Goal: Transaction & Acquisition: Download file/media

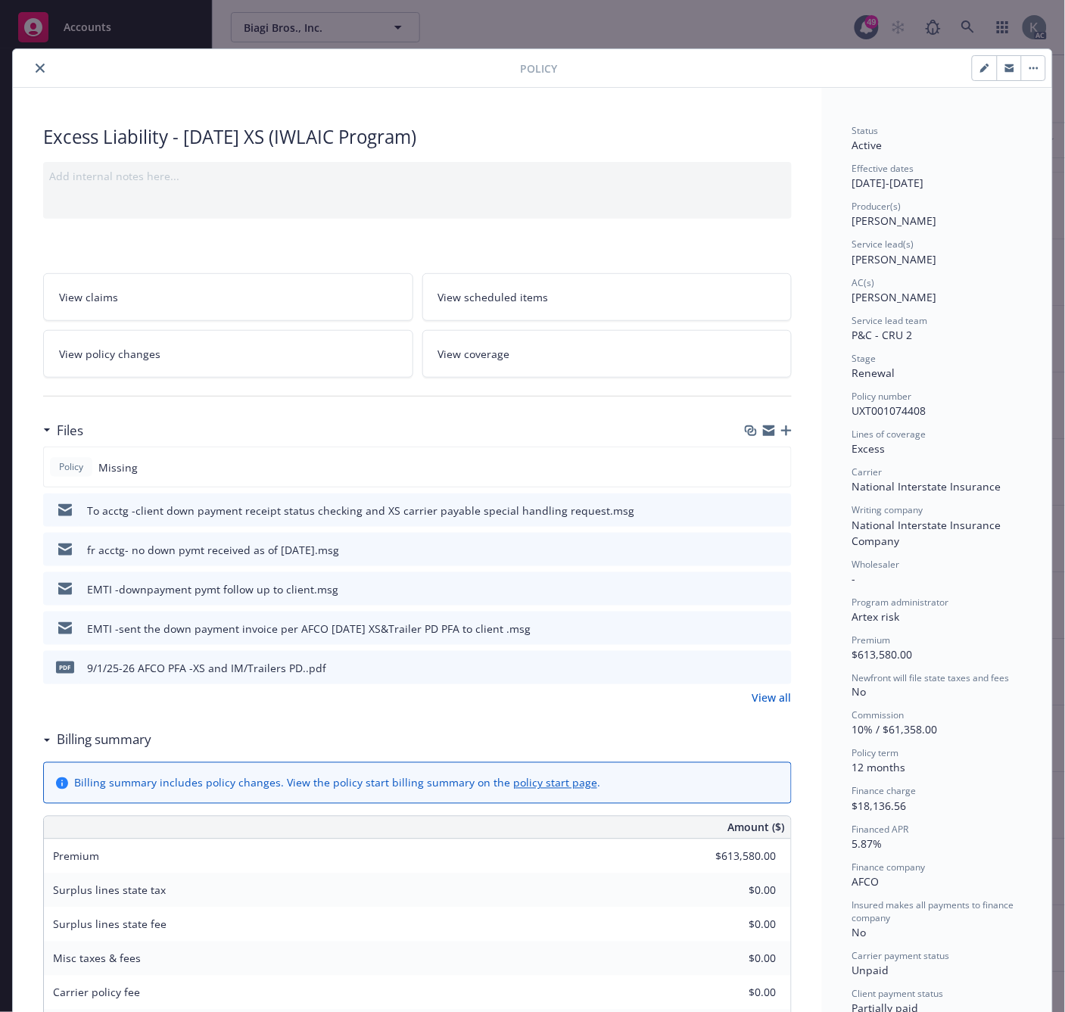
click at [36, 67] on icon "close" at bounding box center [40, 68] width 9 height 9
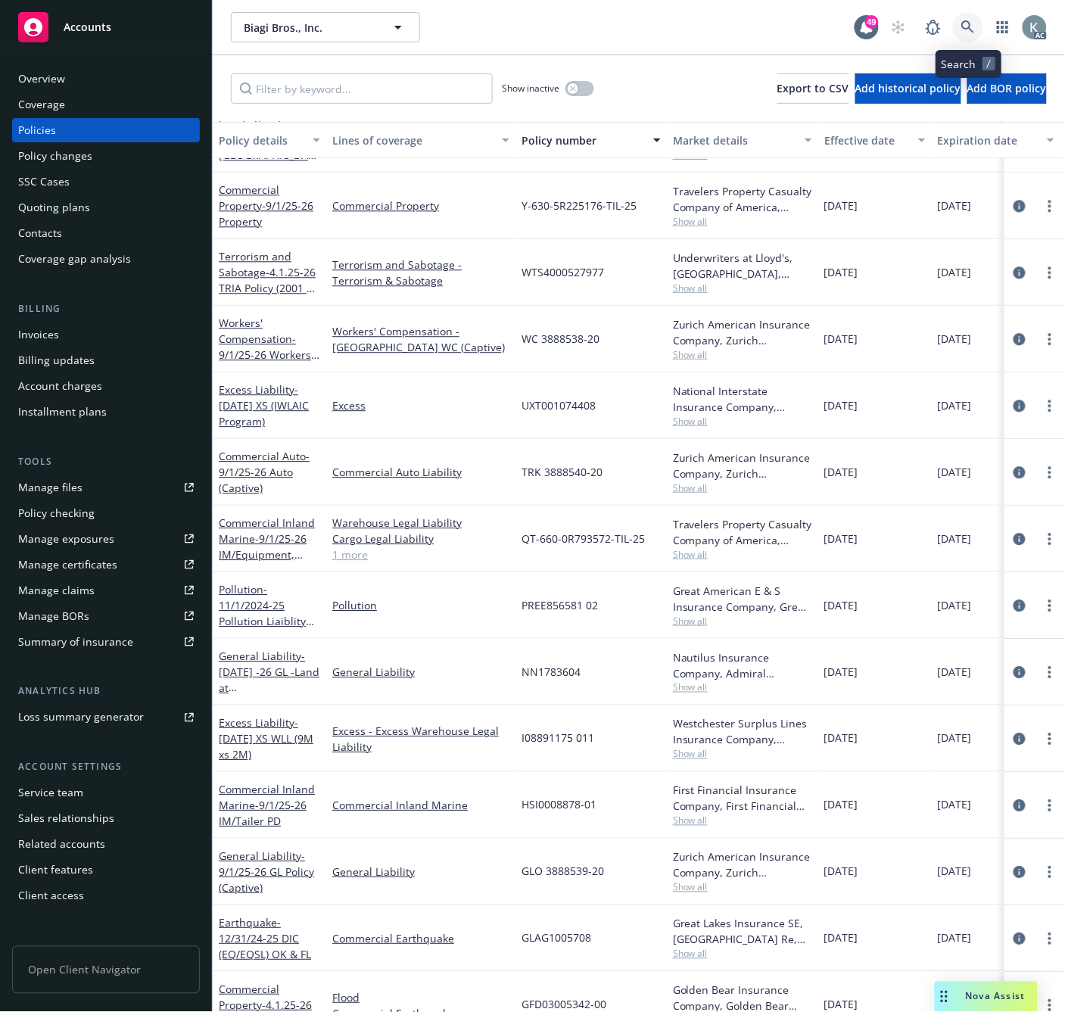
click at [964, 24] on icon at bounding box center [968, 26] width 13 height 13
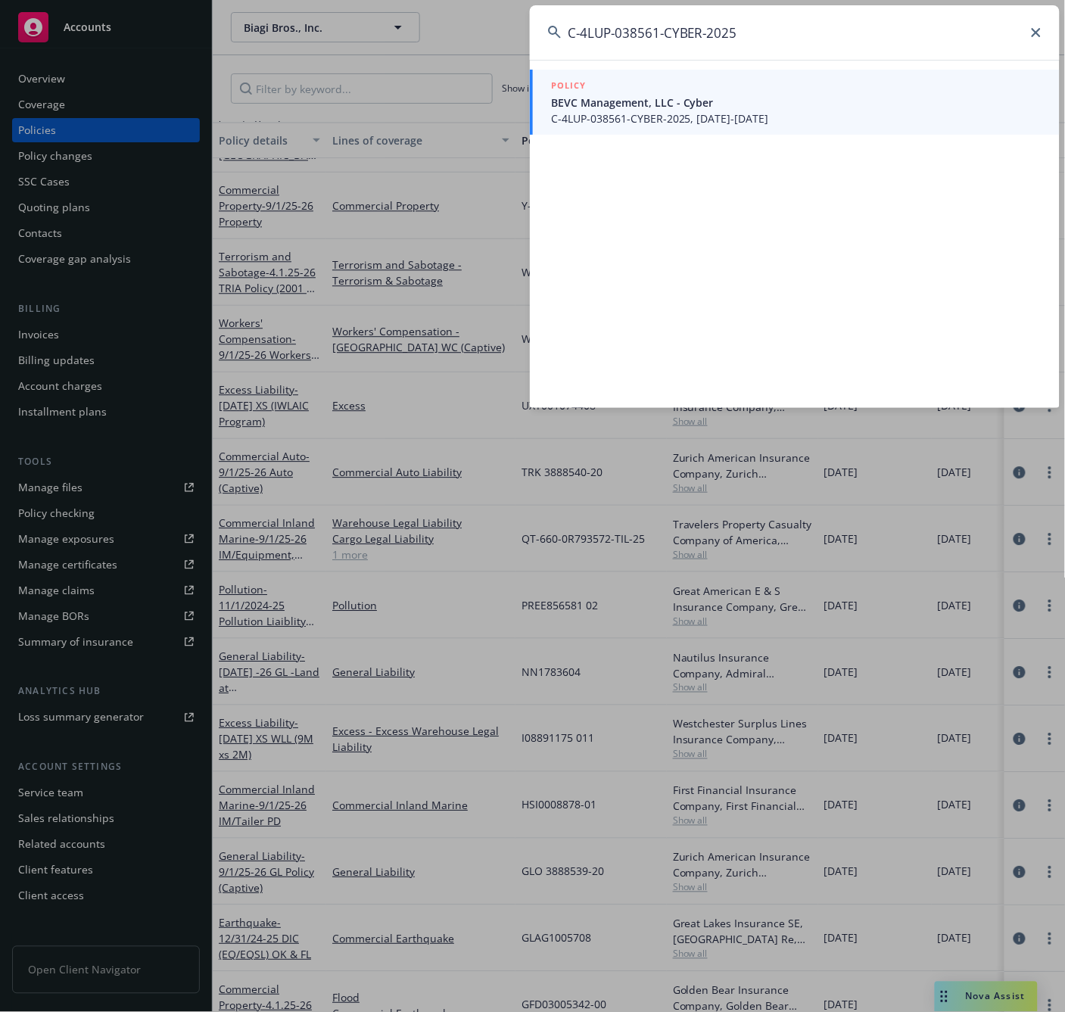
type input "C-4LUP-038561-CYBER-2025"
click at [566, 117] on span "C-4LUP-038561-CYBER-2025, 08/03/2025-08/03/2026" at bounding box center [796, 119] width 491 height 16
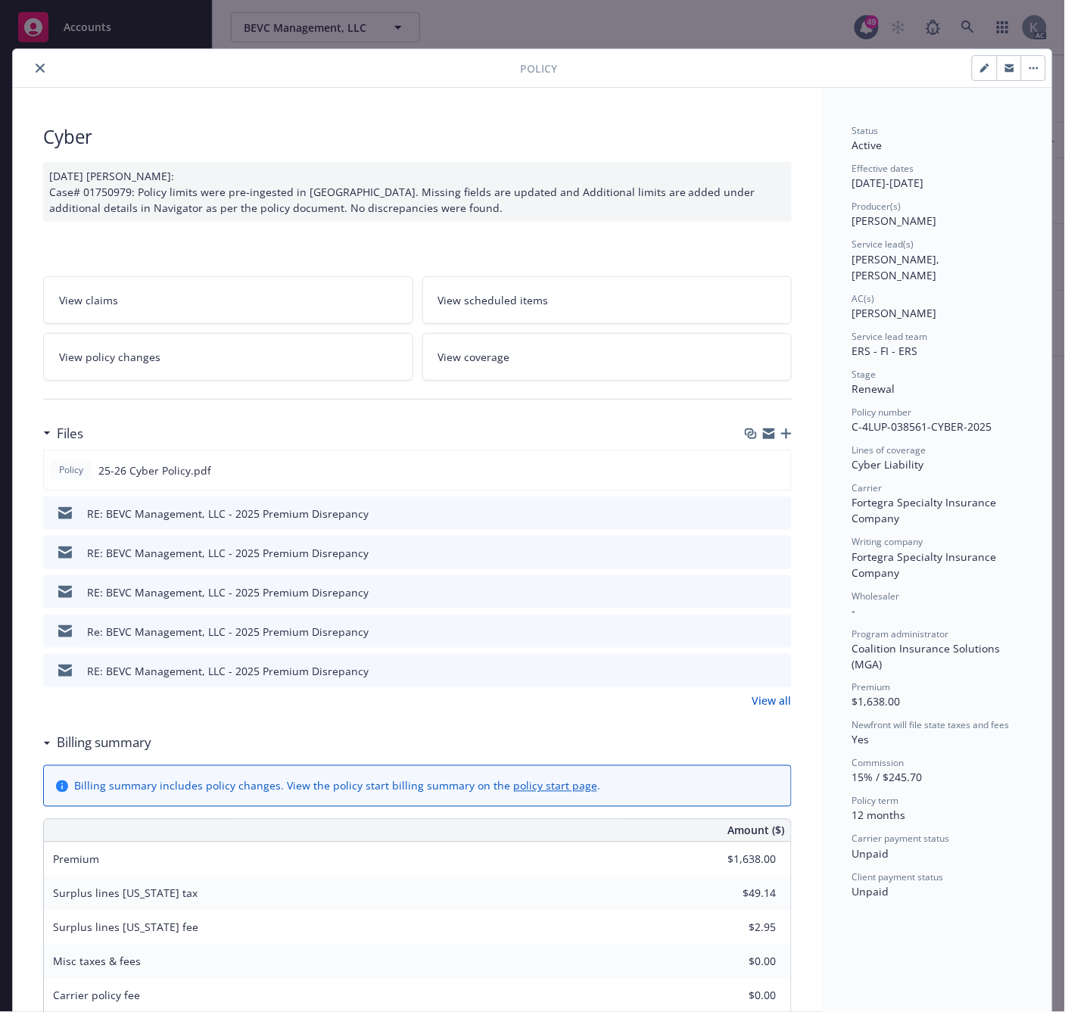
click at [36, 65] on icon "close" at bounding box center [40, 68] width 9 height 9
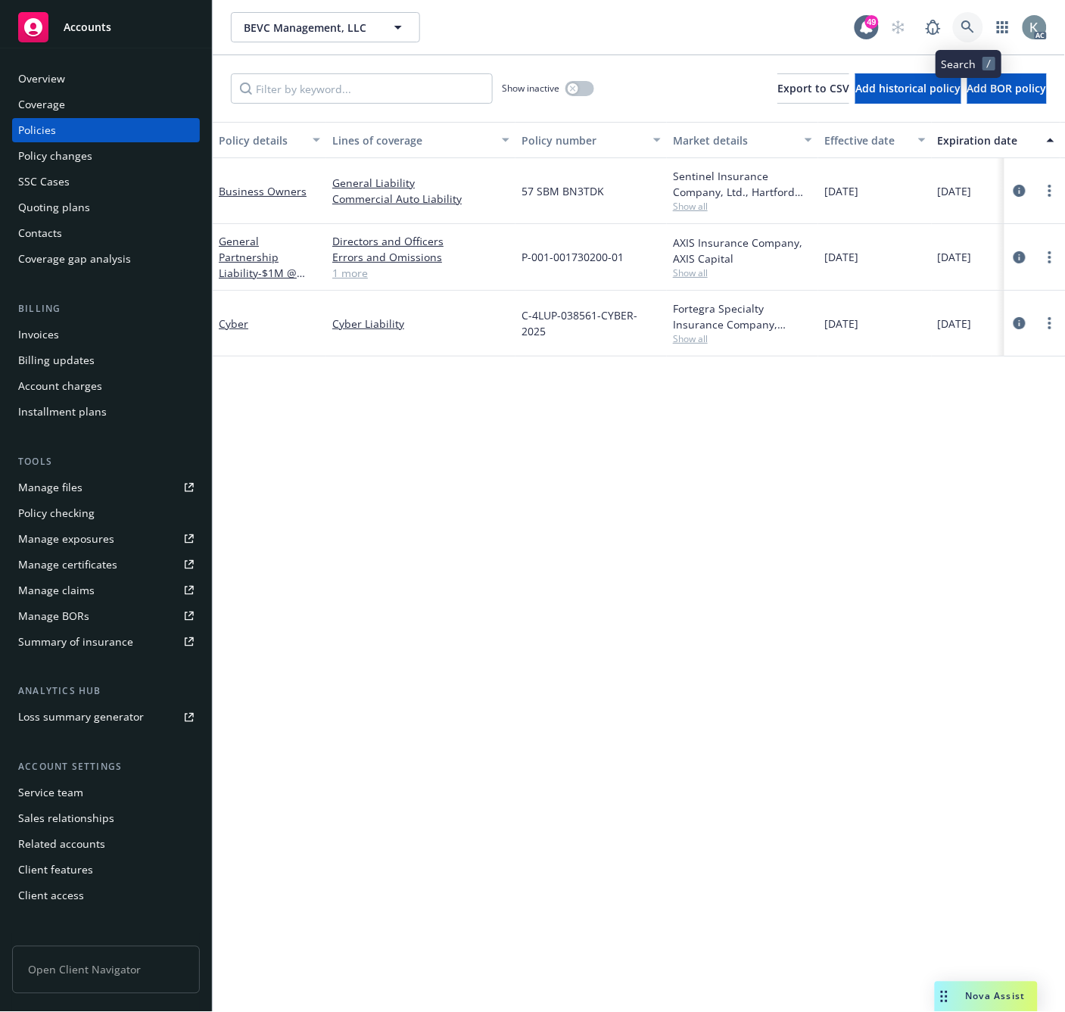
click at [964, 23] on icon at bounding box center [968, 26] width 13 height 13
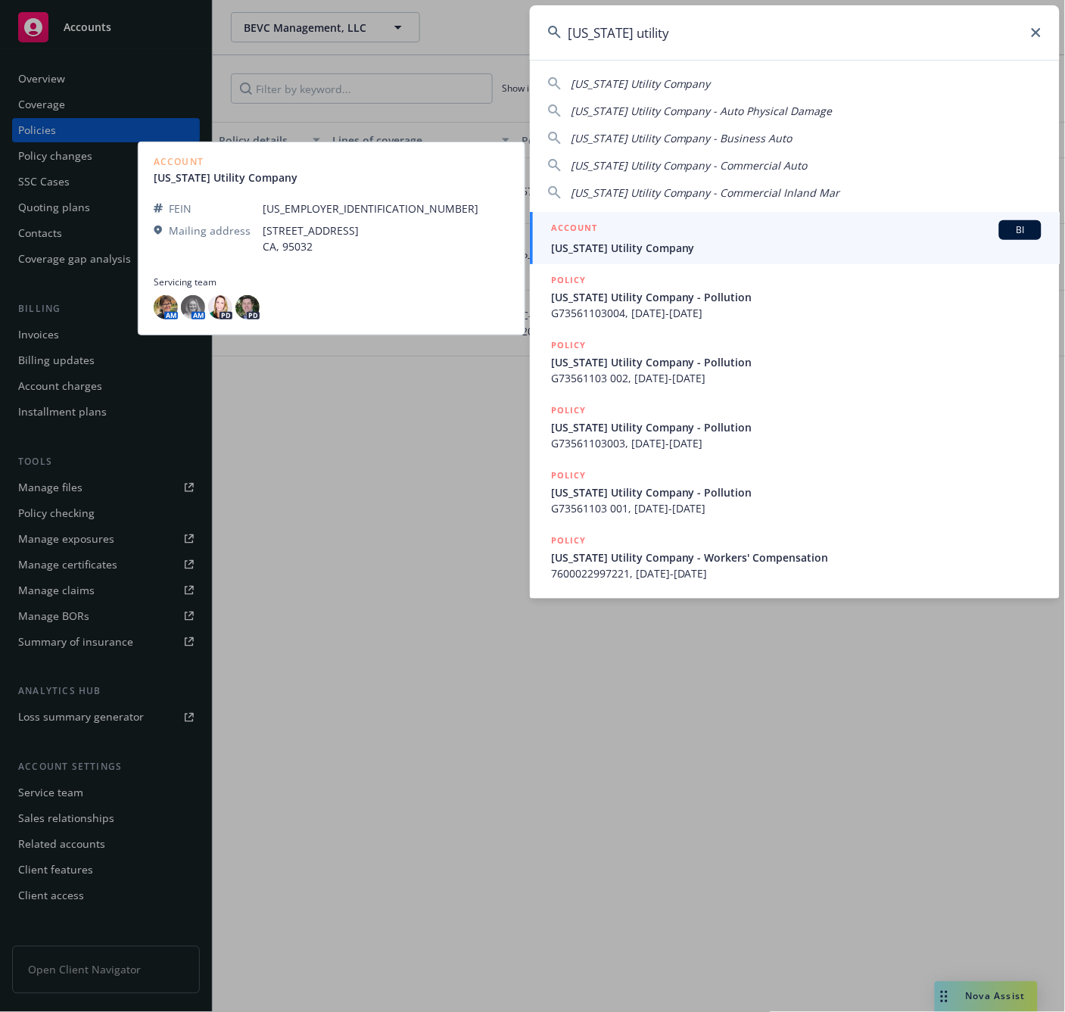
type input "california utility"
click at [594, 245] on span "California Utility Company" at bounding box center [796, 248] width 491 height 16
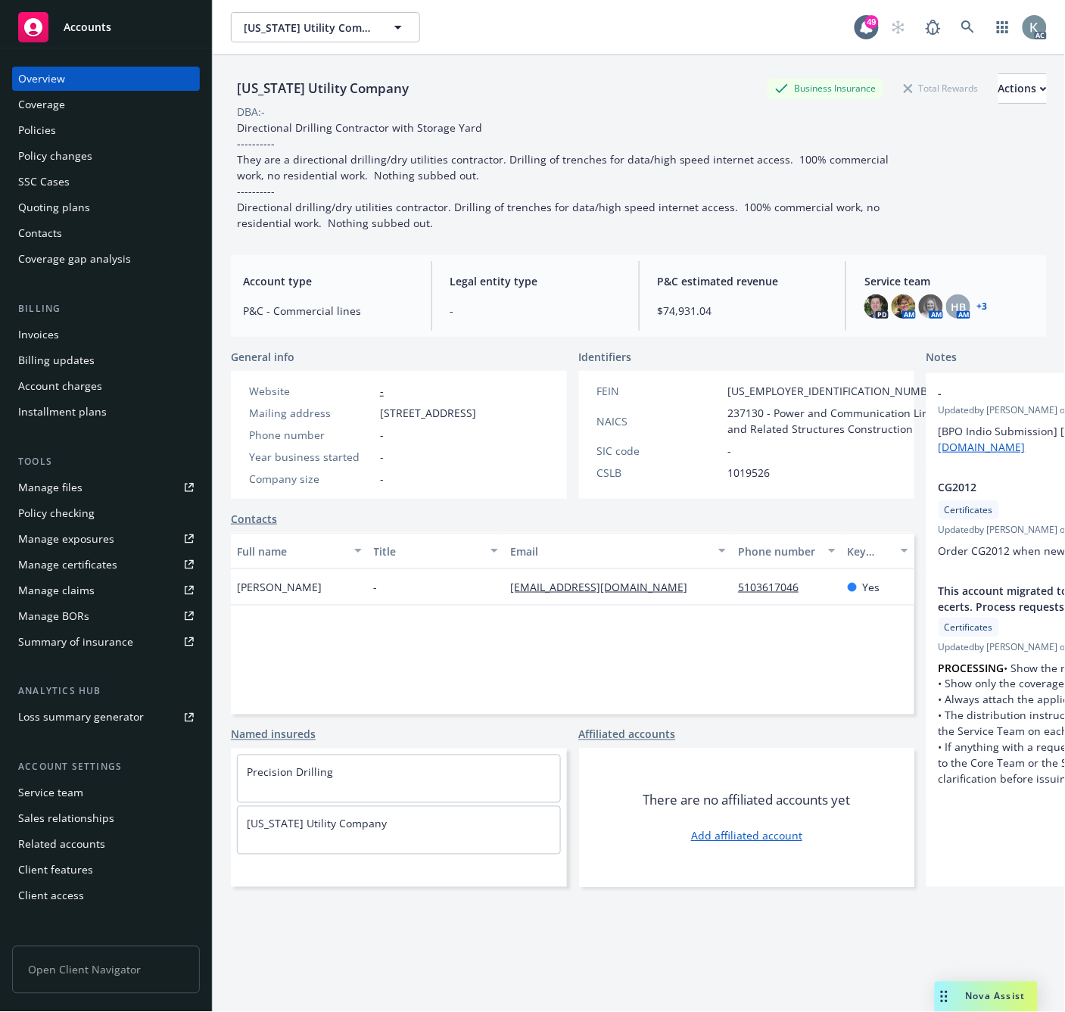
click at [41, 328] on div "Invoices" at bounding box center [38, 335] width 41 height 24
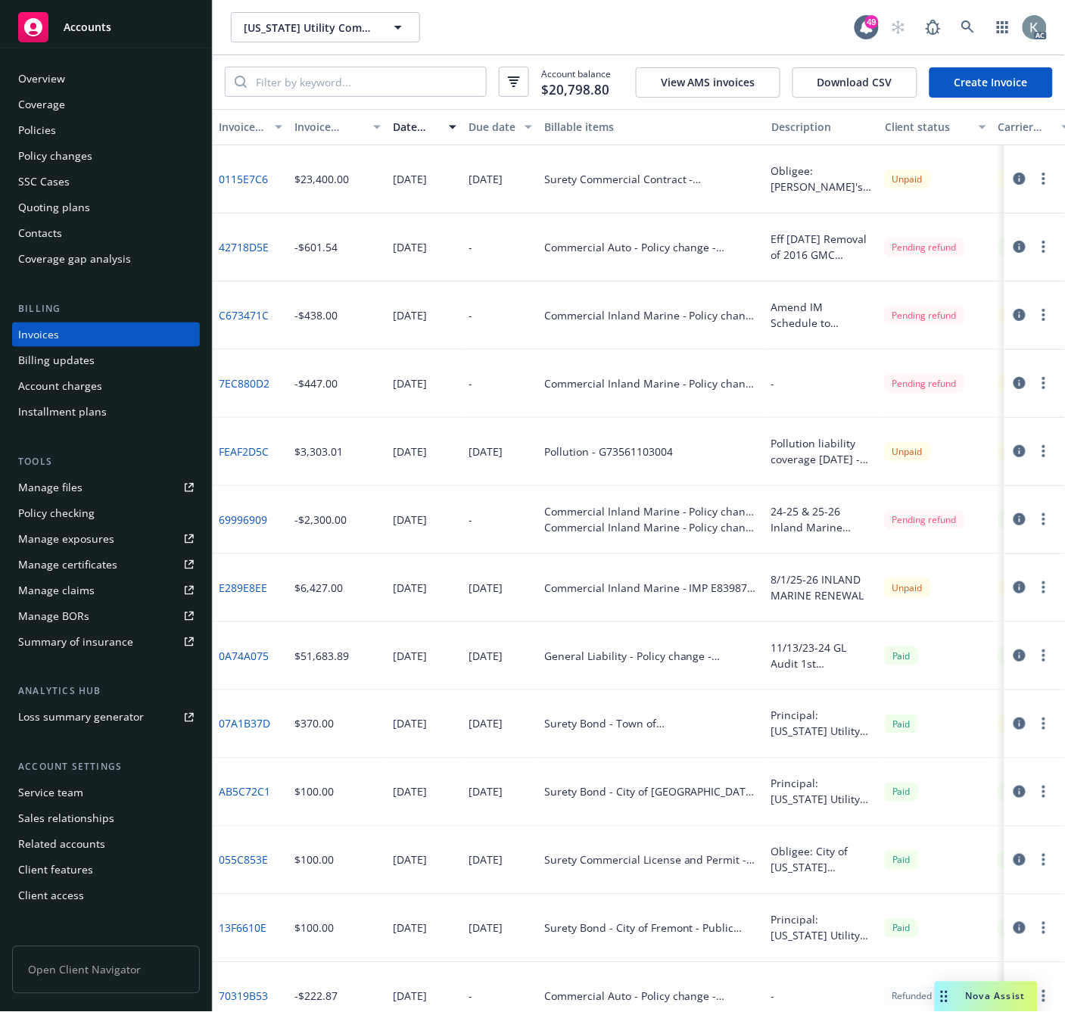
click at [459, 21] on div "California Utility Company California Utility Company" at bounding box center [543, 27] width 624 height 30
click at [49, 131] on div "Policies" at bounding box center [37, 130] width 38 height 24
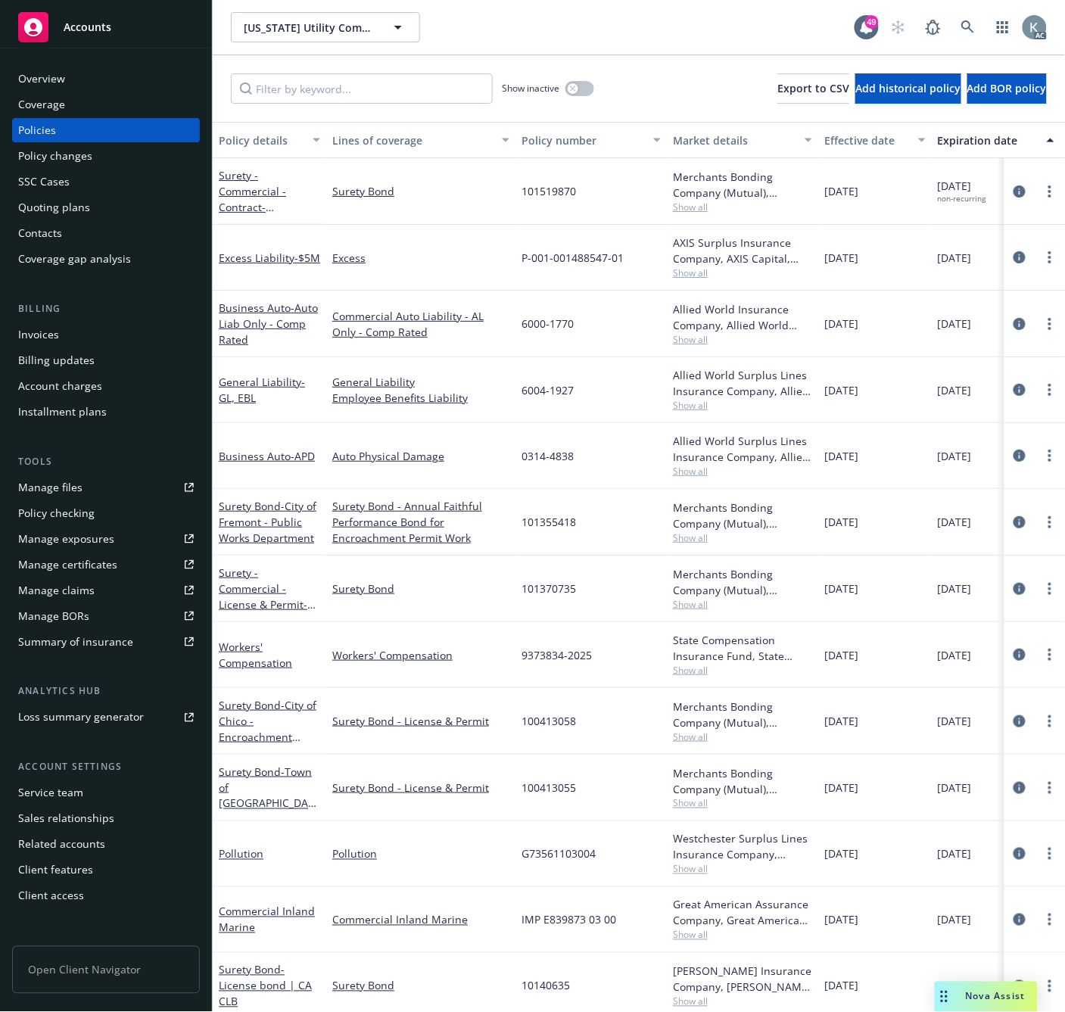
click at [536, 144] on div "Policy number" at bounding box center [583, 140] width 123 height 16
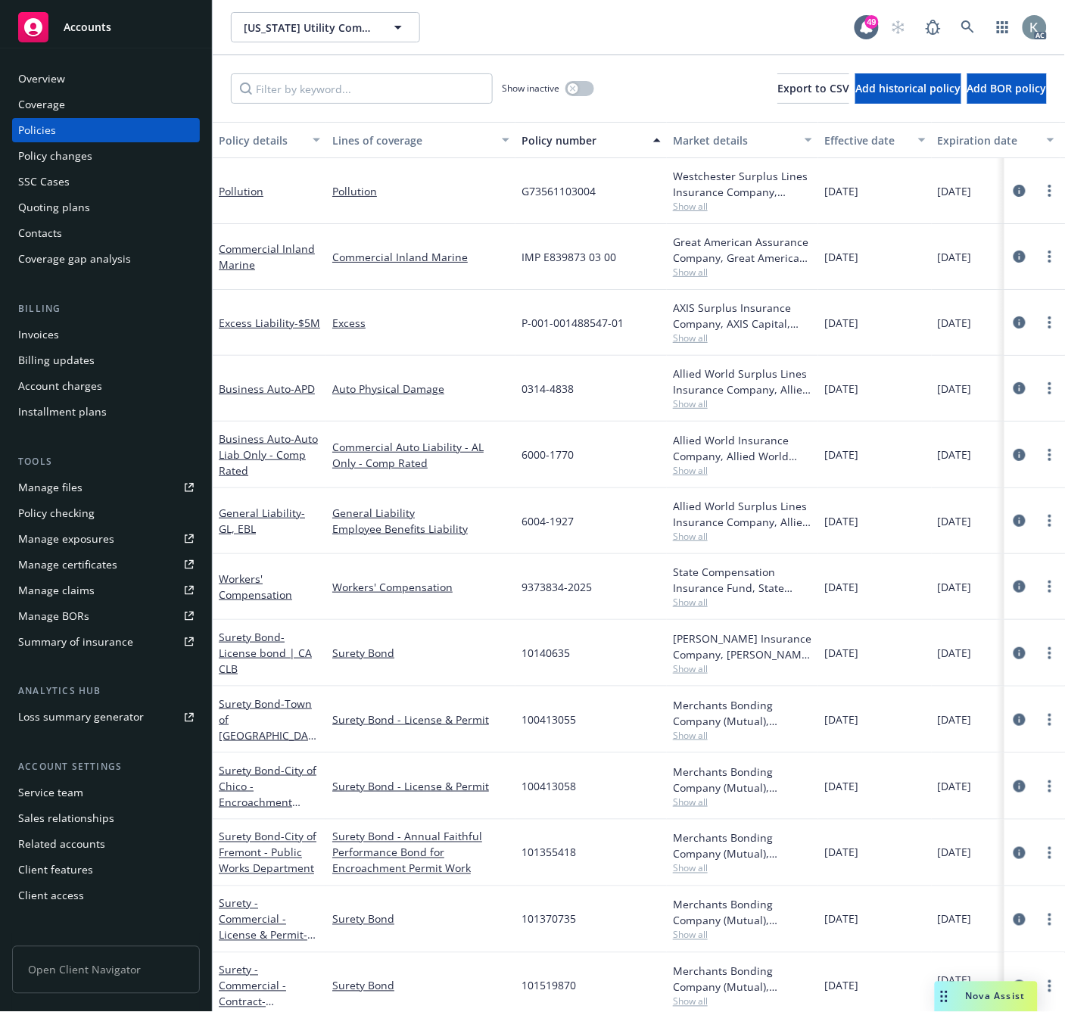
click at [536, 144] on div "Policy number" at bounding box center [583, 140] width 123 height 16
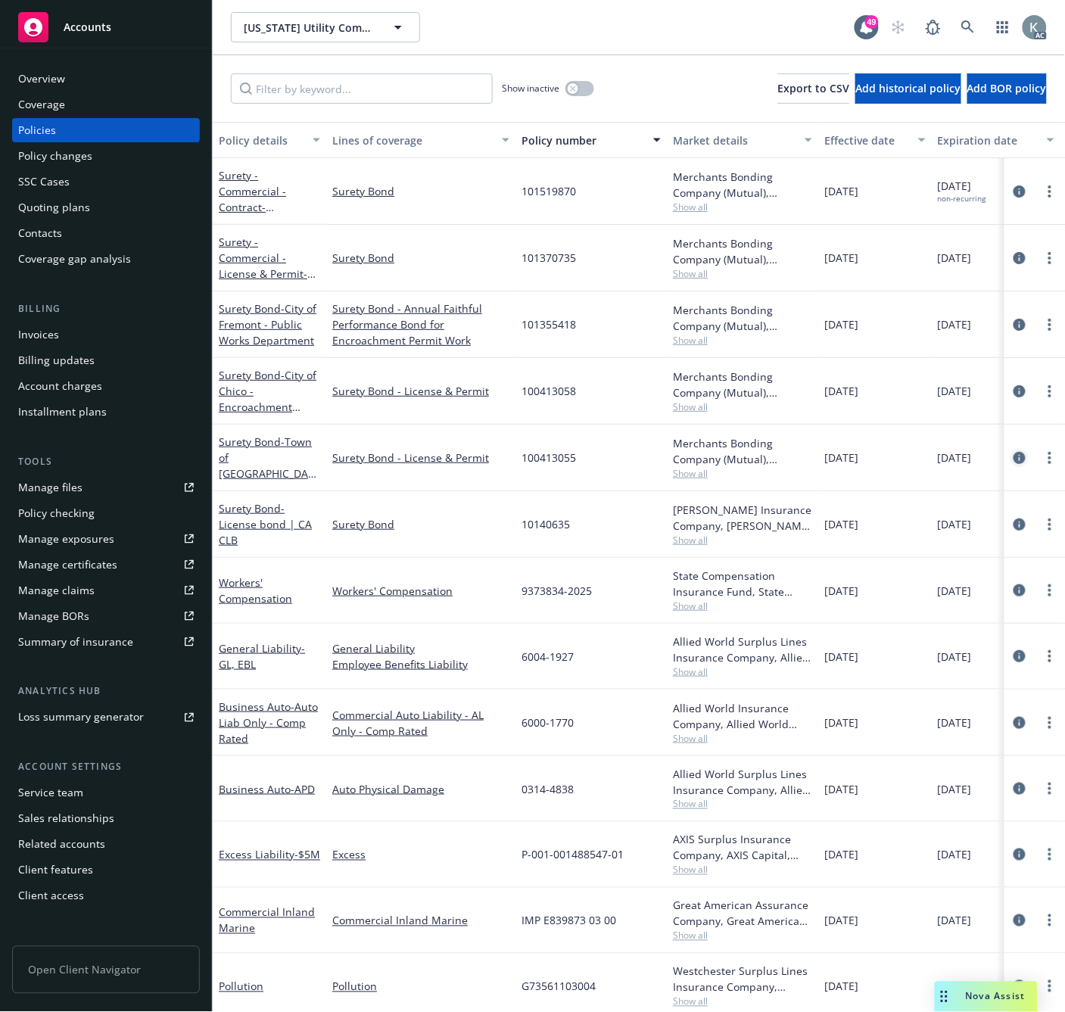
click at [1014, 460] on icon "circleInformation" at bounding box center [1020, 458] width 12 height 12
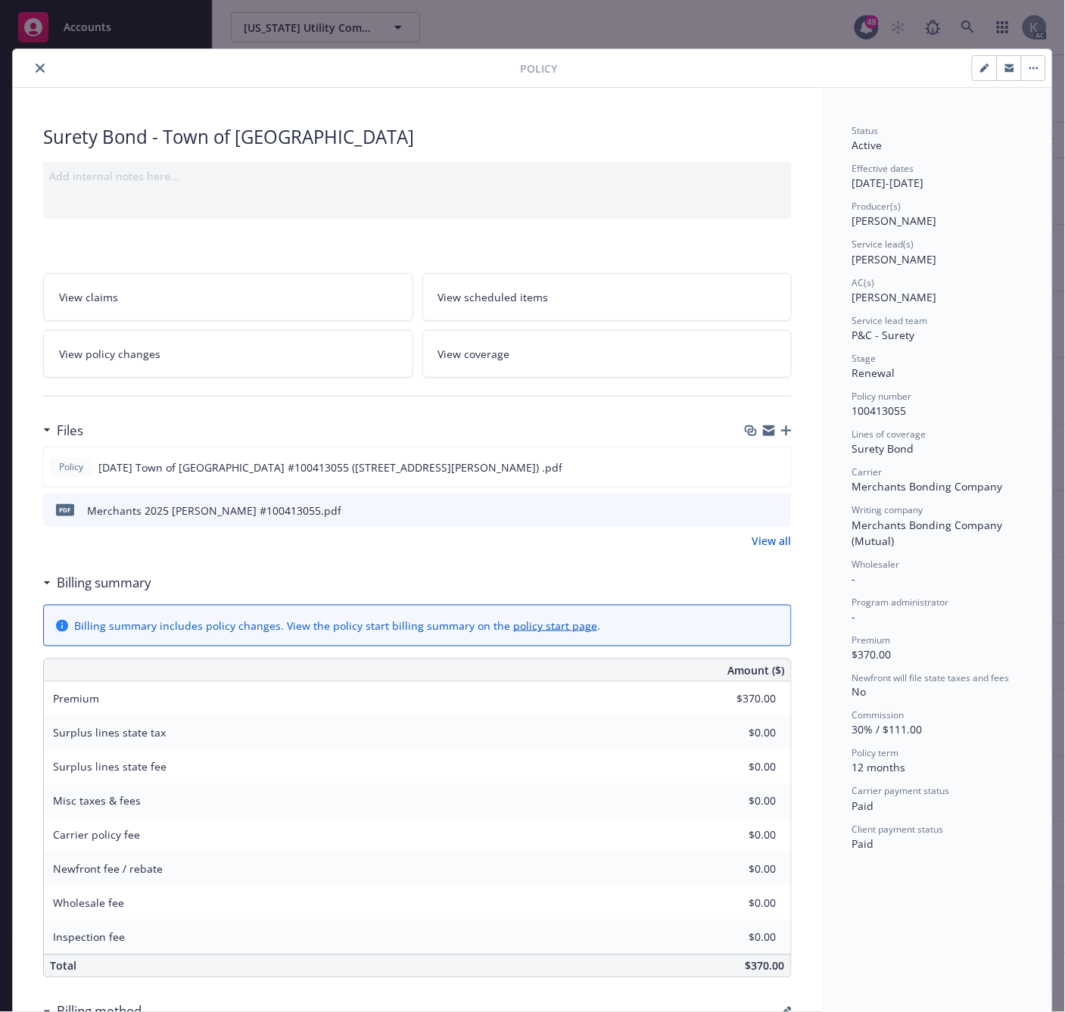
click at [747, 505] on icon "download file" at bounding box center [753, 509] width 12 height 12
click at [36, 67] on icon "close" at bounding box center [40, 68] width 9 height 9
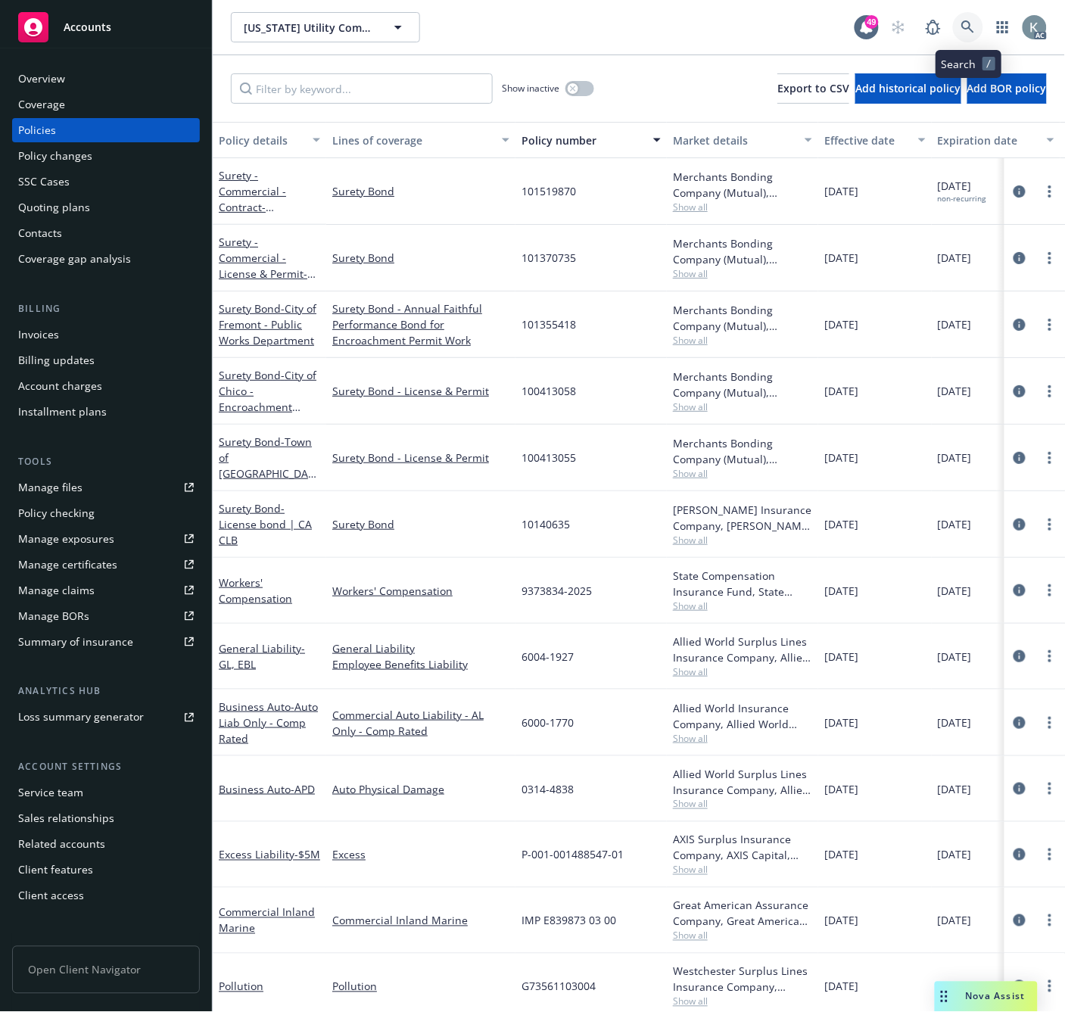
click at [966, 20] on icon at bounding box center [968, 26] width 13 height 13
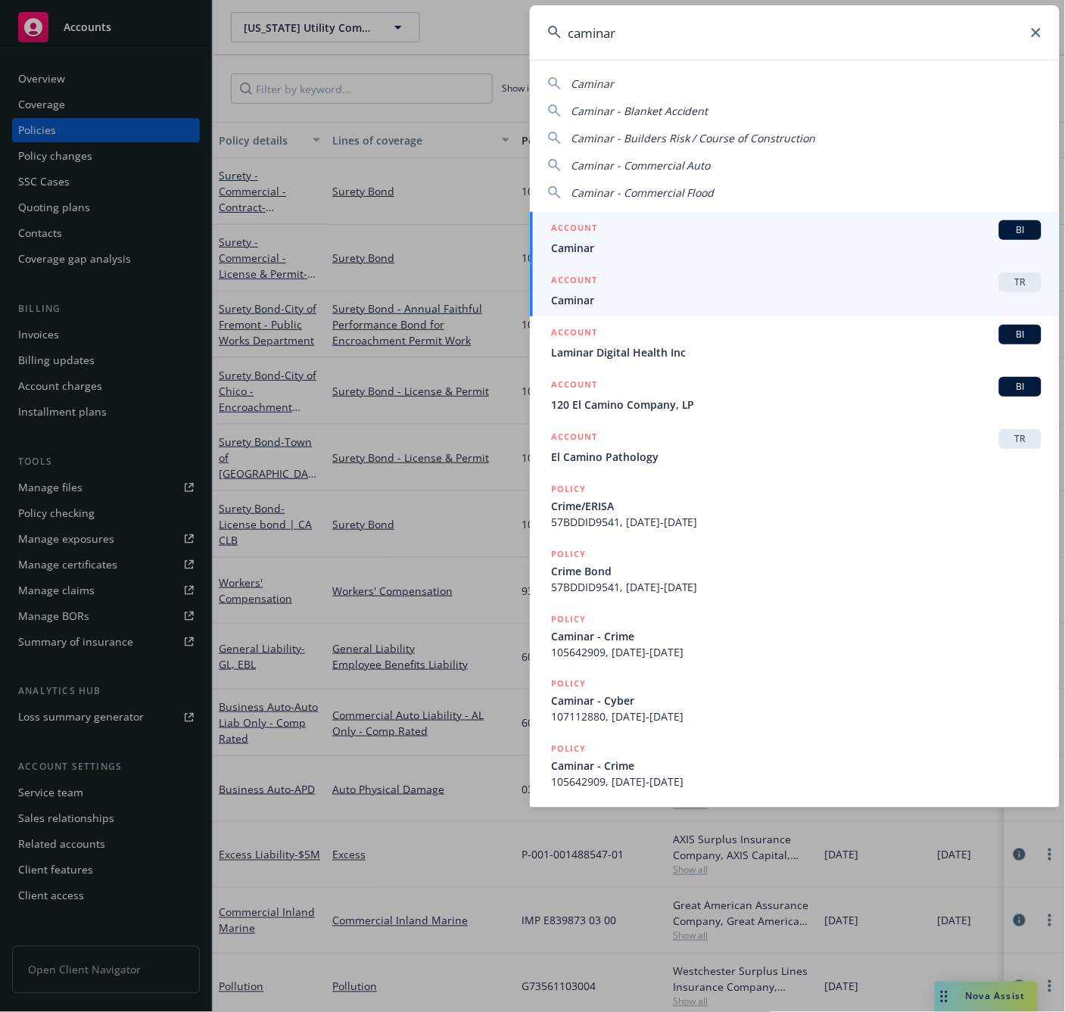
type input "caminar"
click at [576, 246] on span "Caminar" at bounding box center [796, 248] width 491 height 16
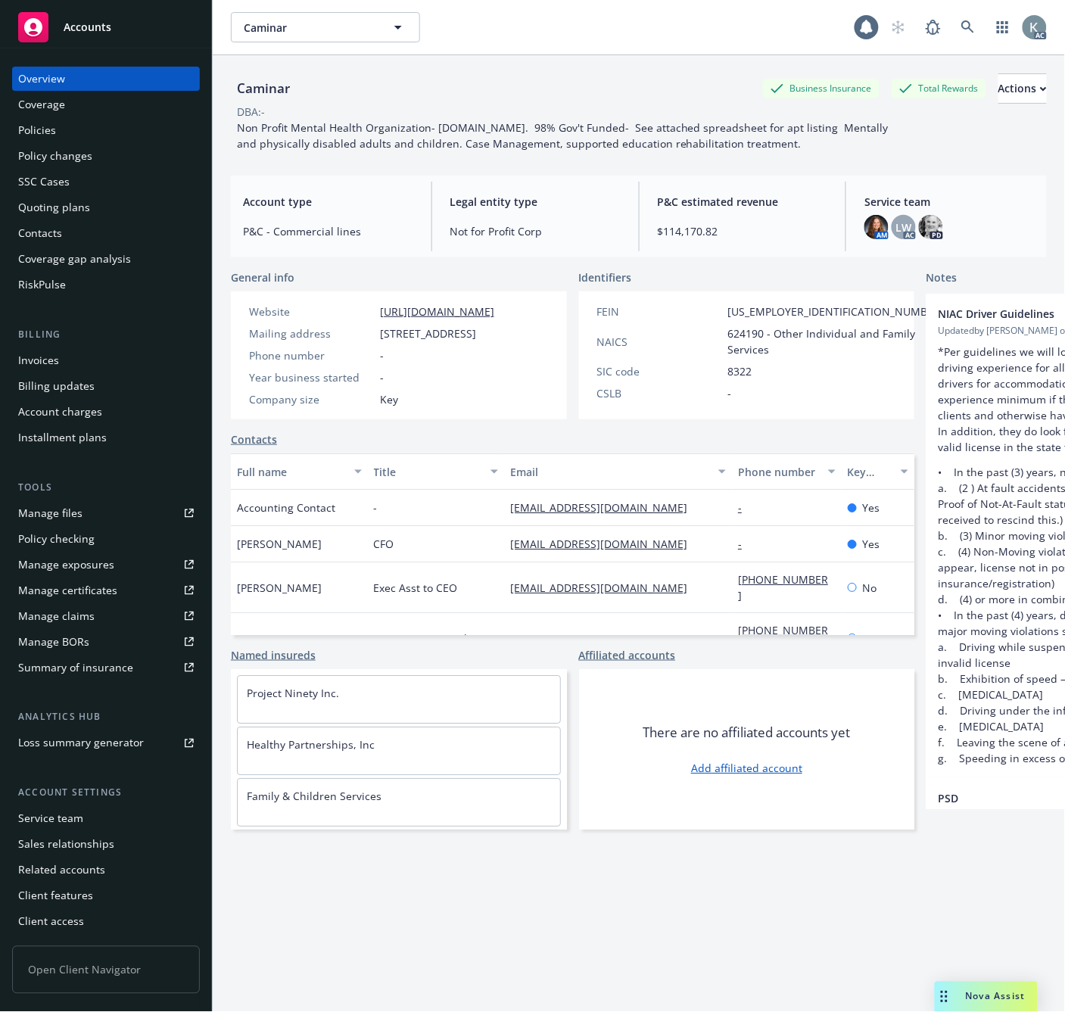
click at [39, 357] on div "Invoices" at bounding box center [38, 360] width 41 height 24
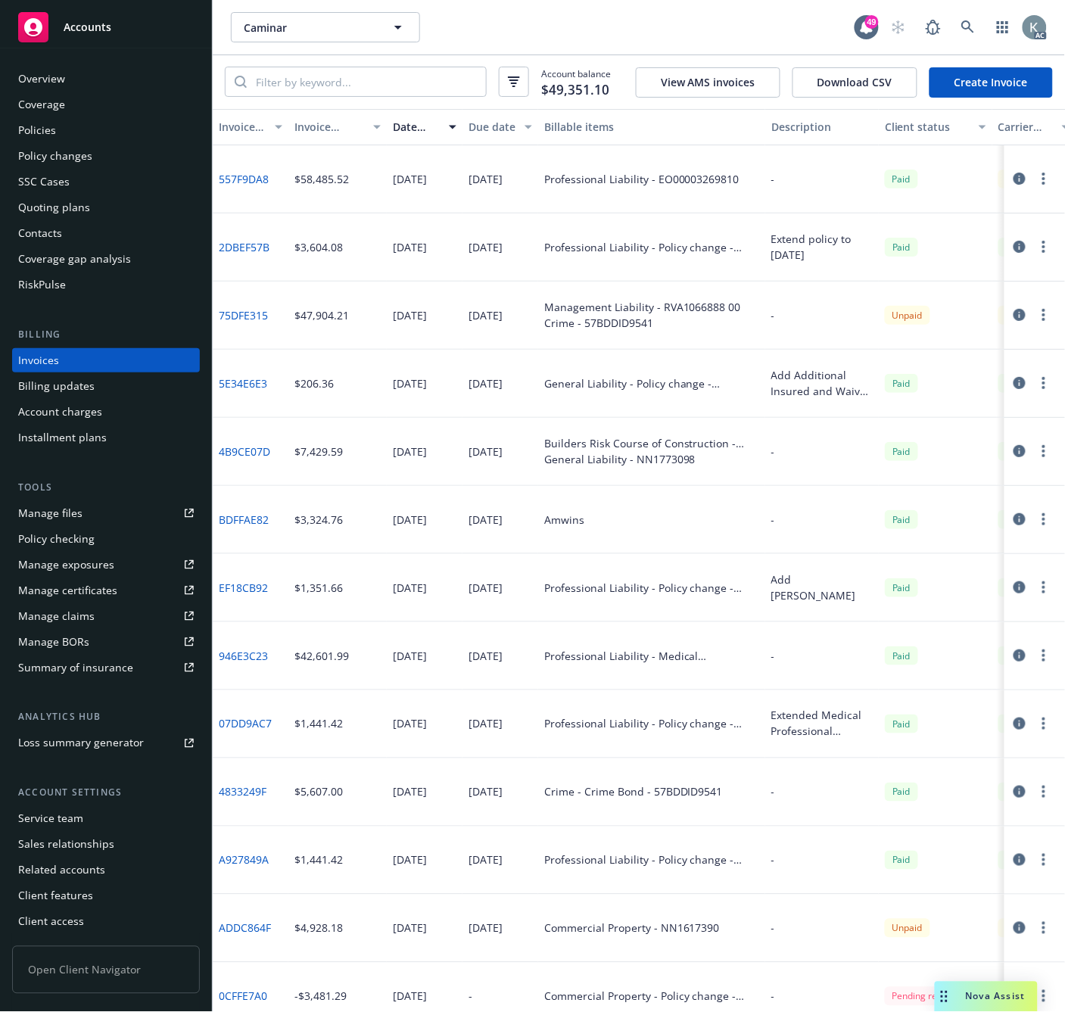
click at [304, 125] on div "Invoice amount" at bounding box center [330, 127] width 70 height 16
